Goal: Information Seeking & Learning: Learn about a topic

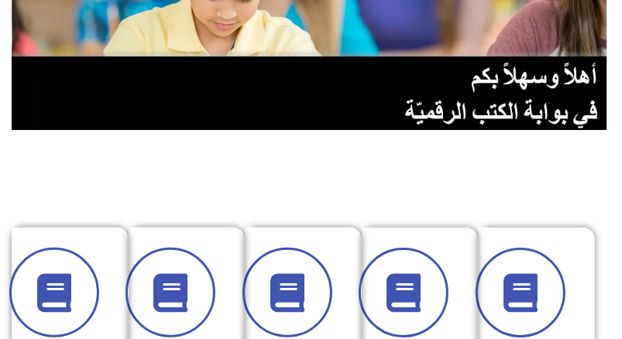
scroll to position [232, 0]
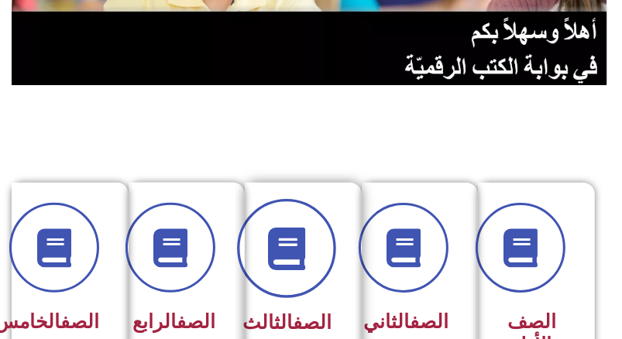
click at [296, 263] on icon at bounding box center [286, 249] width 43 height 43
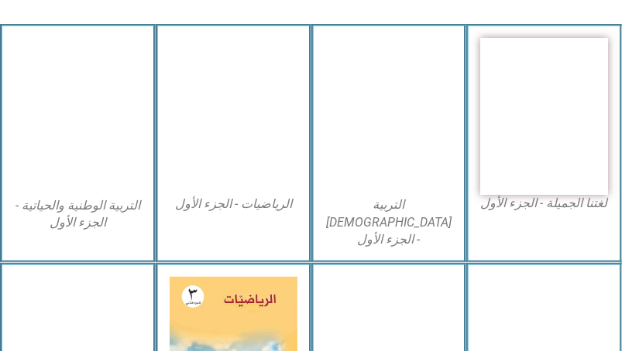
scroll to position [464, 0]
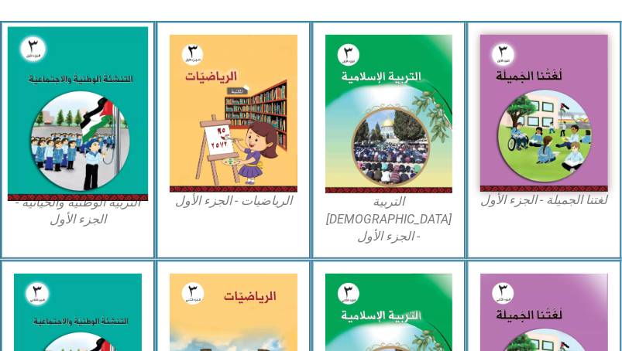
click at [53, 76] on img at bounding box center [78, 114] width 140 height 175
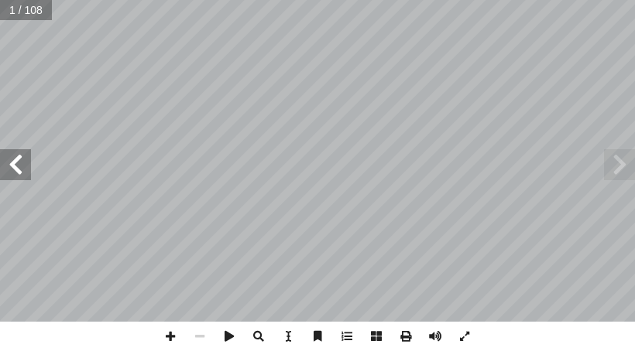
click at [27, 180] on span at bounding box center [15, 164] width 31 height 31
click at [5, 170] on span at bounding box center [15, 164] width 31 height 31
click at [25, 172] on span at bounding box center [15, 164] width 31 height 31
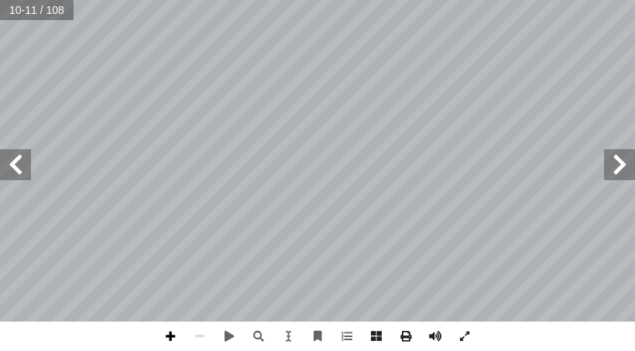
click at [164, 337] on span at bounding box center [170, 336] width 29 height 29
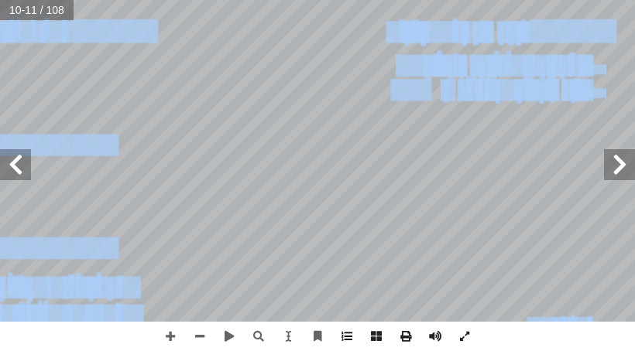
click at [333, 336] on div "٦ ت: ْ م َّ ل َ ع َ نا ت أ ا • ٍ ع َ ط ِ ق ِ لاث َ ث ْ ن ِ م ٌ ن َّ و َ ك ُ م َ…" at bounding box center [317, 175] width 635 height 351
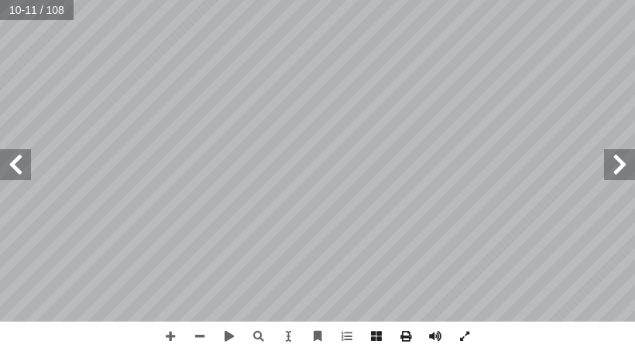
click at [19, 173] on span at bounding box center [15, 164] width 31 height 31
click at [18, 150] on span at bounding box center [15, 164] width 31 height 31
click at [167, 341] on span at bounding box center [170, 336] width 29 height 29
click at [296, 0] on html "الصفحة الرئيسية الصف الأول الصف الثاني الصف الثالث الصف الرابع الصف الخامس الصف…" at bounding box center [317, 52] width 635 height 105
click at [24, 158] on span at bounding box center [15, 164] width 31 height 31
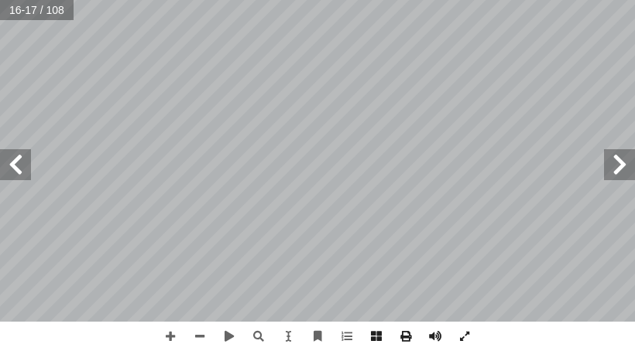
click at [62, 105] on html "الصفحة الرئيسية الصف الأول الصف الثاني الصف الثالث الصف الرابع الصف الخامس الصف…" at bounding box center [317, 52] width 635 height 105
click at [577, 0] on html "الصفحة الرئيسية الصف الأول الصف الثاني الصف الثالث الصف الرابع الصف الخامس الصف…" at bounding box center [317, 52] width 635 height 105
